Goal: Go to known website: Access a specific website the user already knows

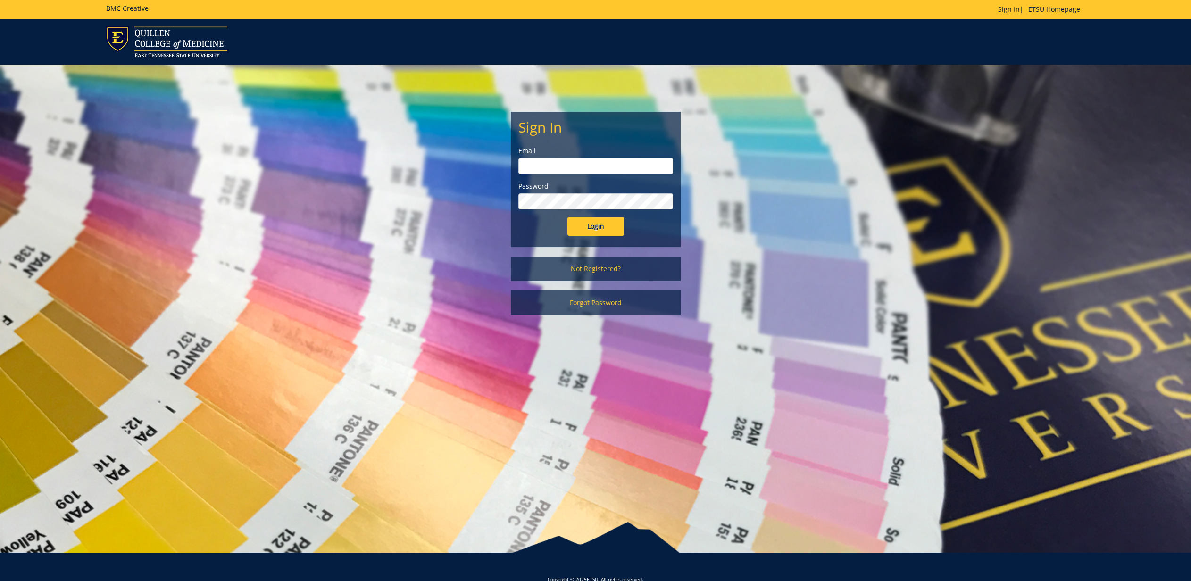
type input "gougeja@etsu.edu"
click at [579, 226] on input "Login" at bounding box center [596, 226] width 57 height 19
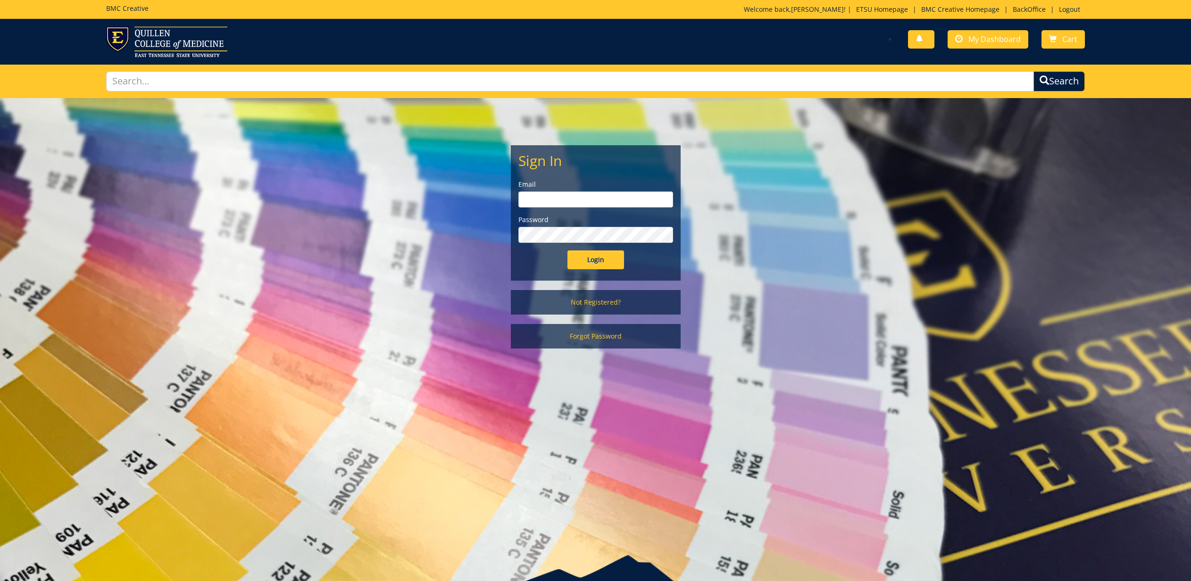
type input "gougeja@etsu.edu"
click at [589, 257] on input "Login" at bounding box center [596, 260] width 57 height 19
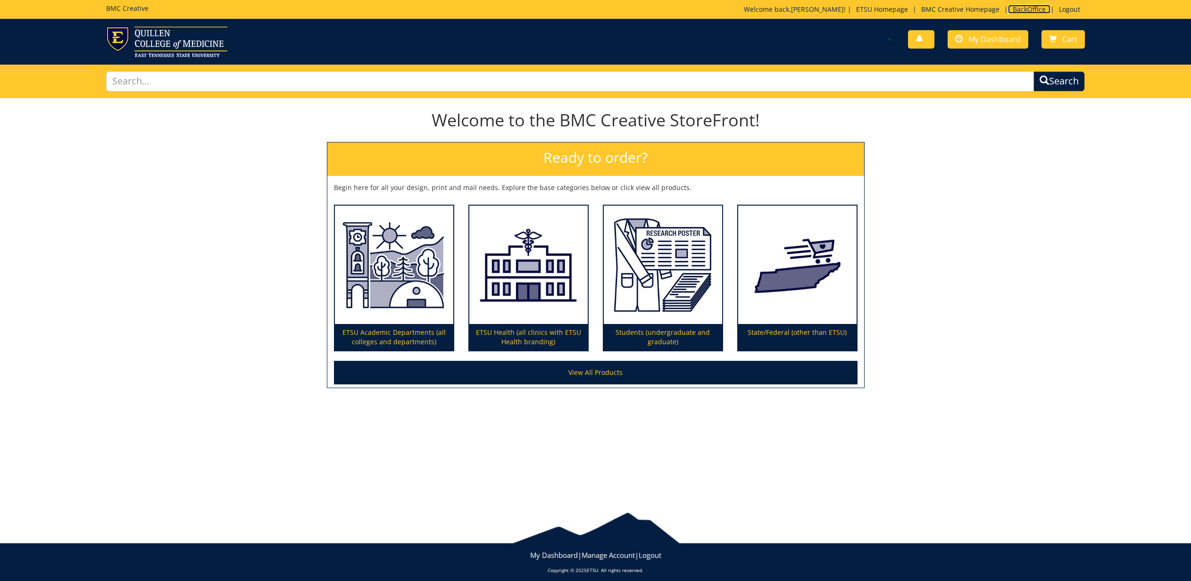
click at [1025, 6] on link "BackOffice" at bounding box center [1029, 9] width 42 height 9
